Goal: Find specific page/section: Find specific page/section

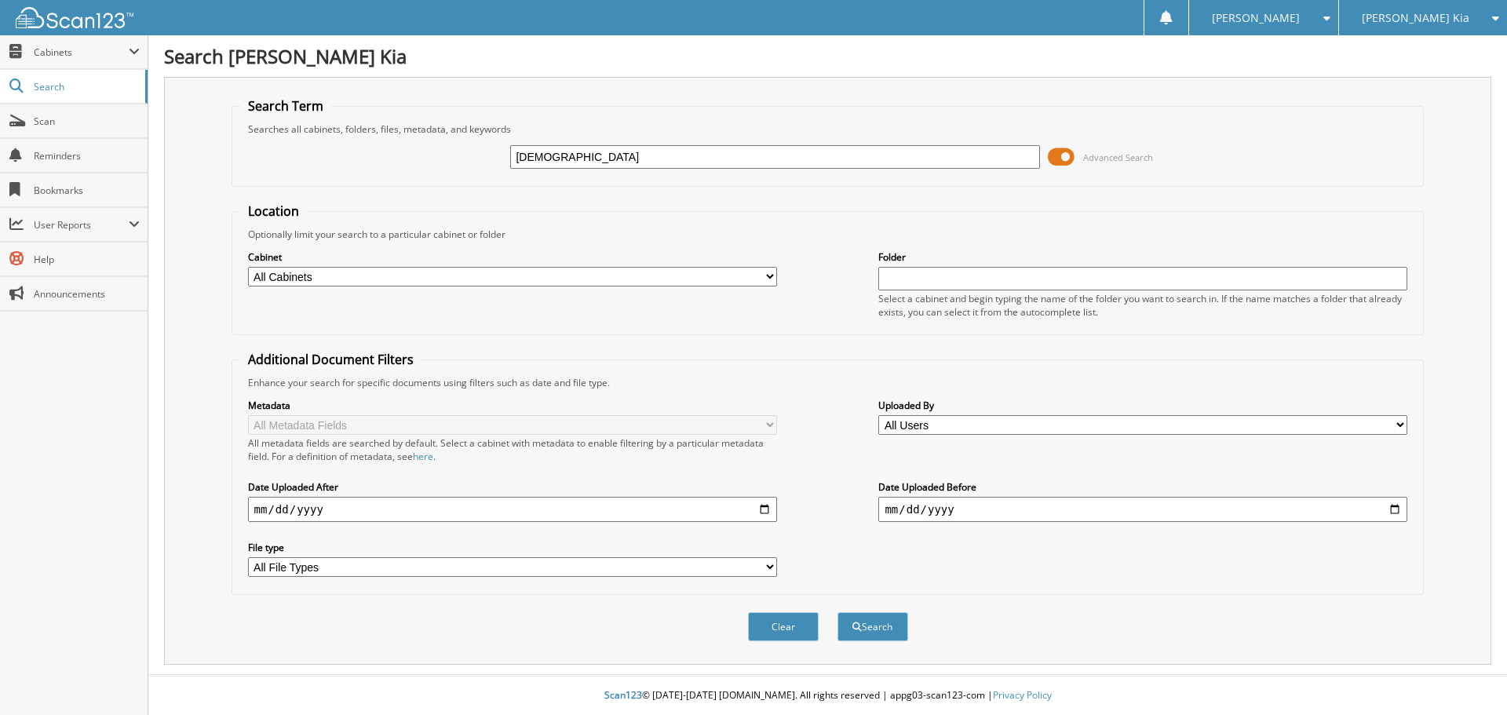
type input "[DEMOGRAPHIC_DATA]"
click at [837, 612] on button "Search" at bounding box center [872, 626] width 71 height 29
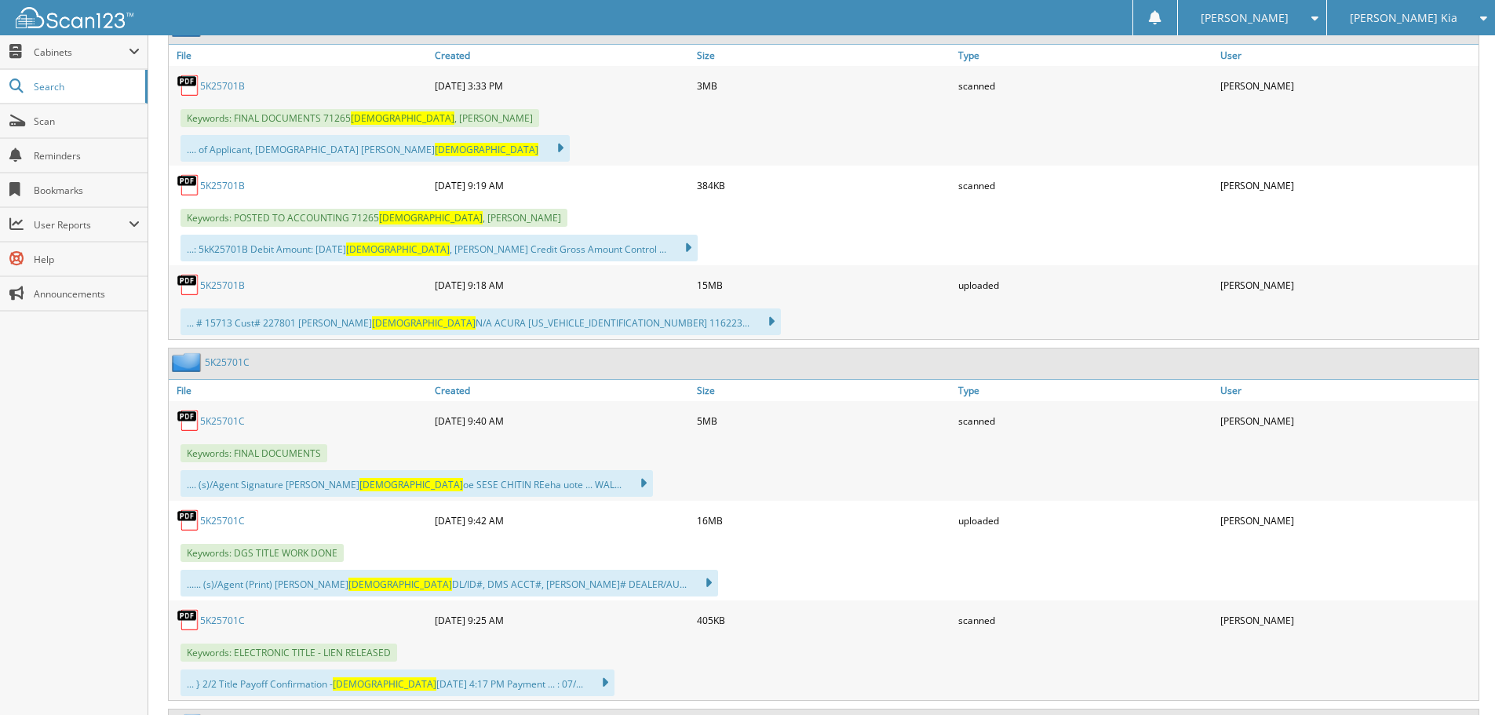
scroll to position [863, 0]
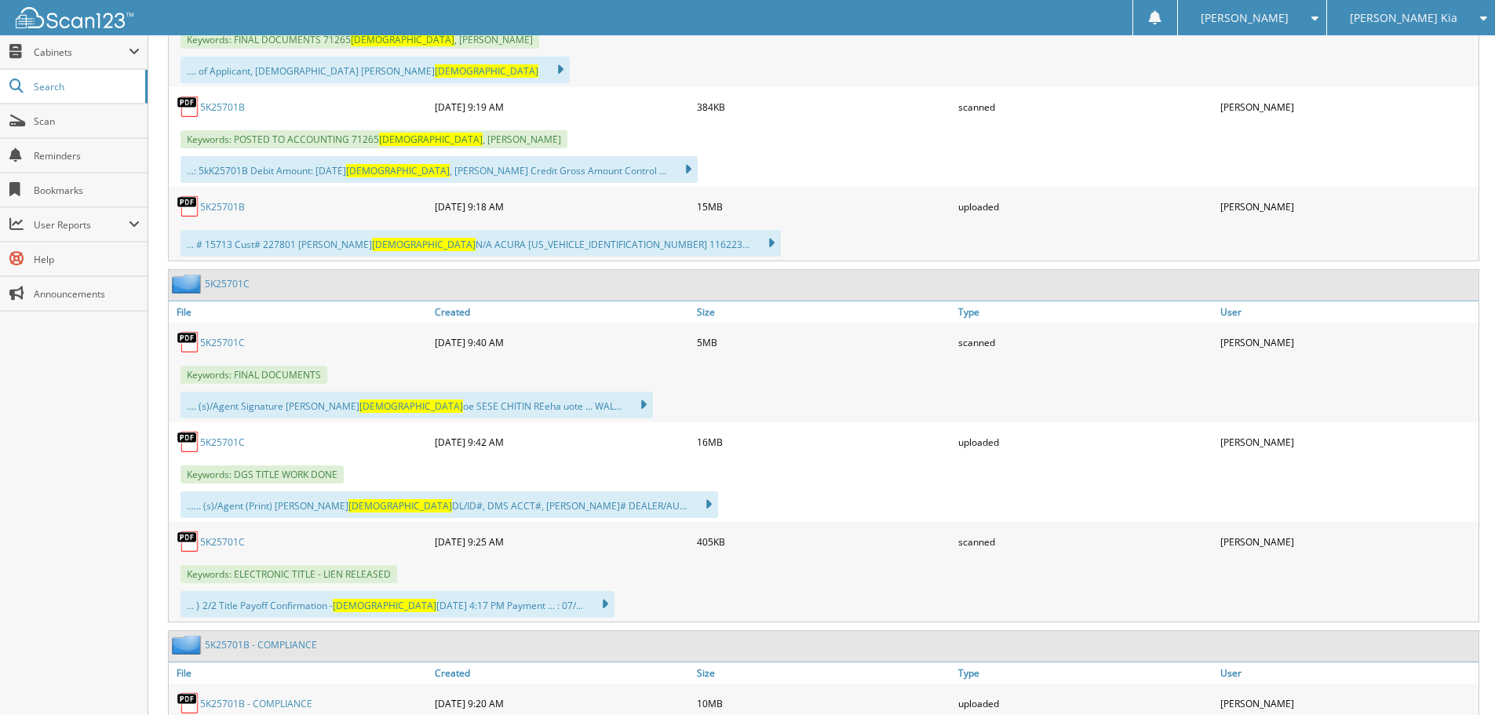
click at [232, 444] on link "5K25701C" at bounding box center [222, 442] width 45 height 13
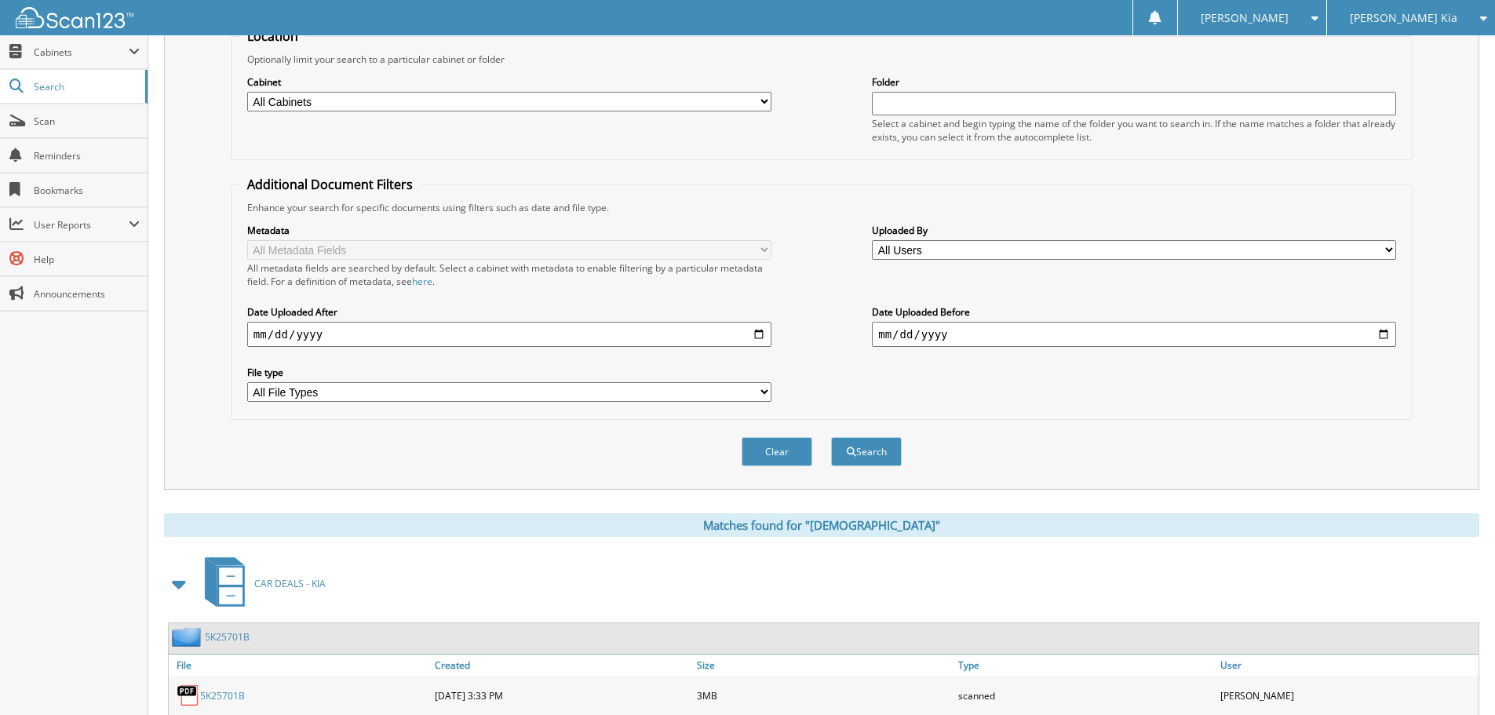
scroll to position [0, 0]
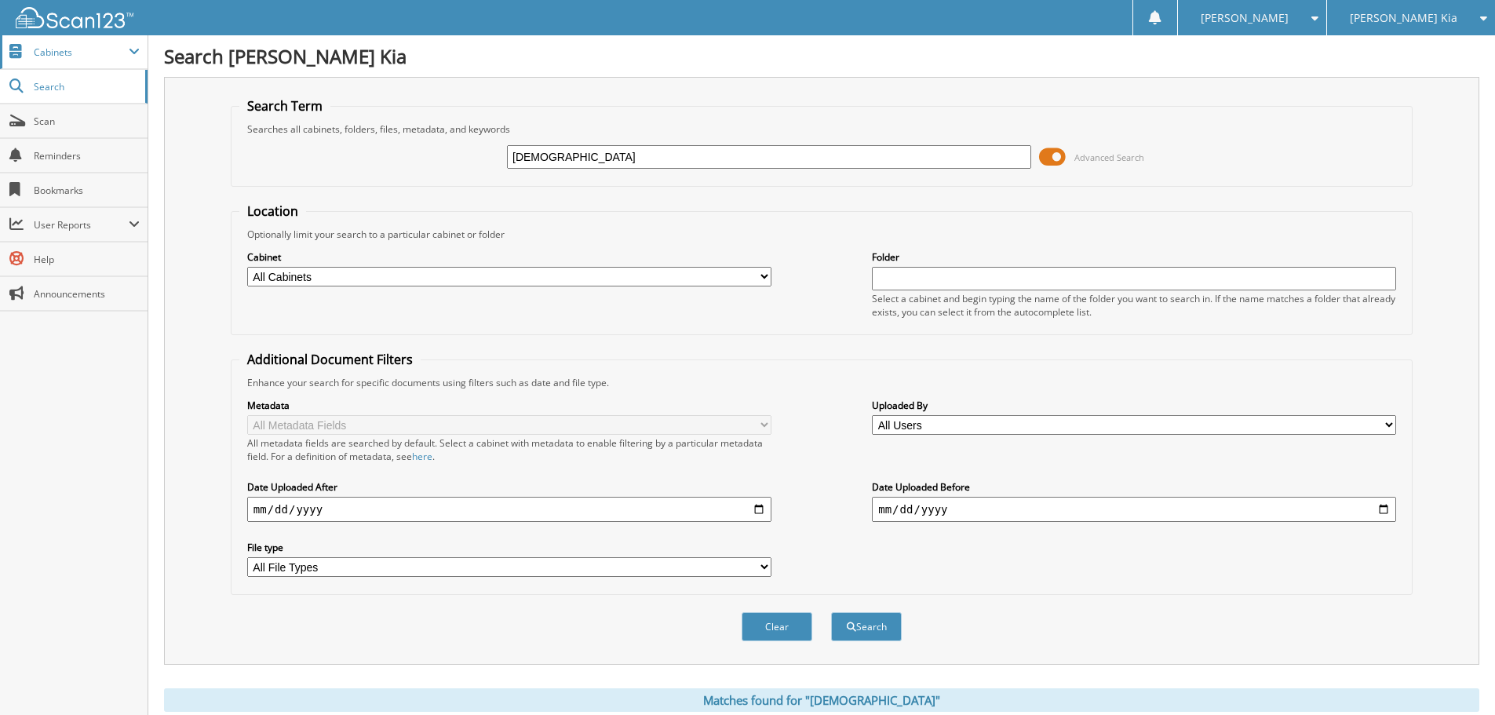
drag, startPoint x: 132, startPoint y: 54, endPoint x: 129, endPoint y: 64, distance: 9.7
click at [132, 54] on span at bounding box center [134, 52] width 11 height 13
click at [127, 66] on span "Cabinets" at bounding box center [74, 52] width 148 height 34
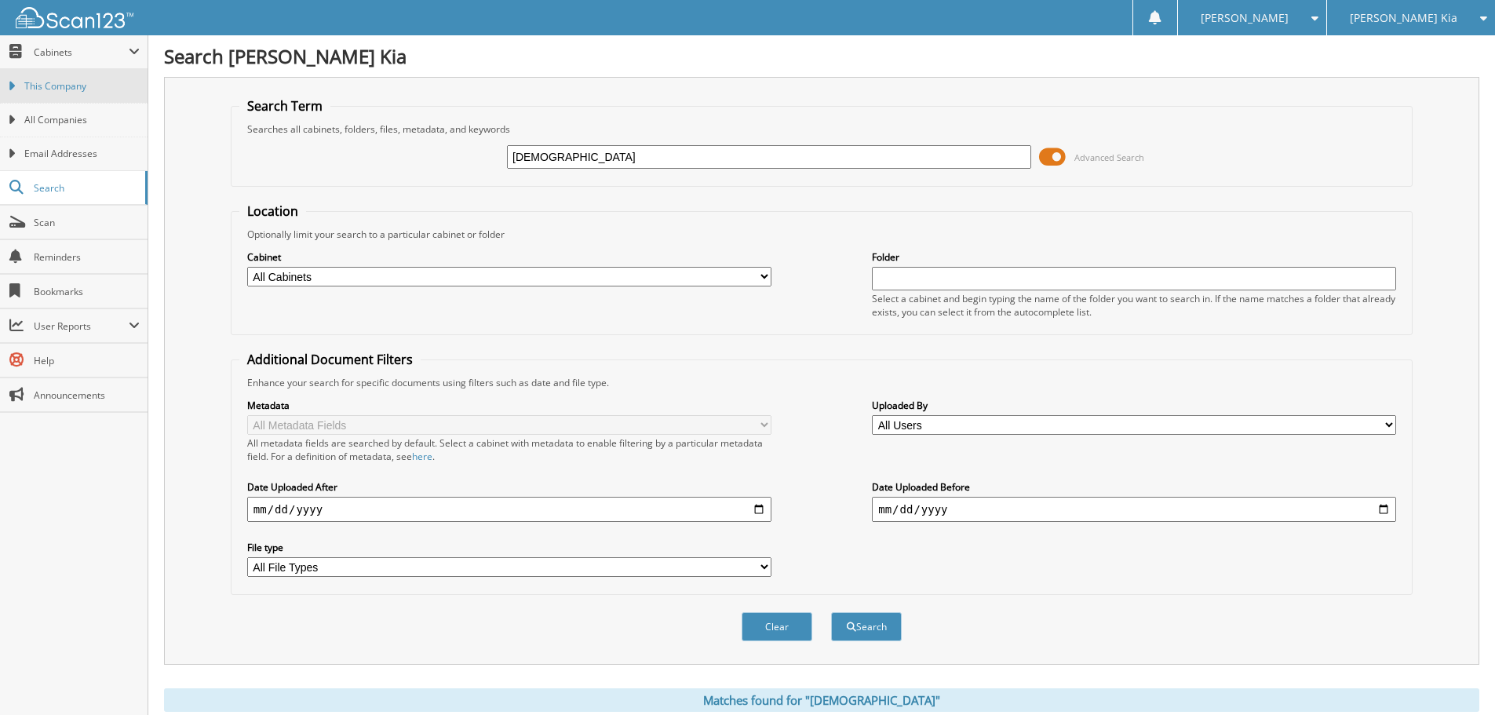
click at [122, 75] on link "This Company" at bounding box center [74, 86] width 148 height 34
